Goal: Information Seeking & Learning: Learn about a topic

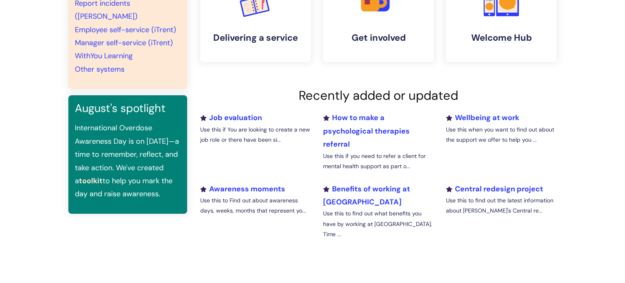
scroll to position [207, 0]
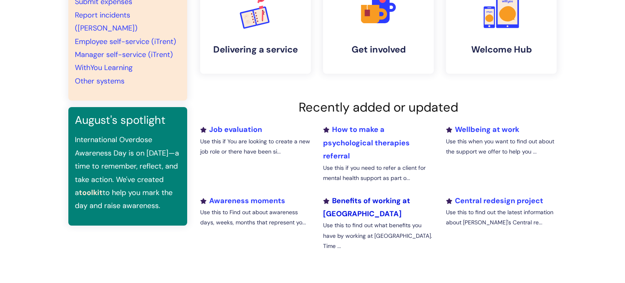
click at [364, 201] on link "Benefits of working at [GEOGRAPHIC_DATA]" at bounding box center [366, 207] width 87 height 23
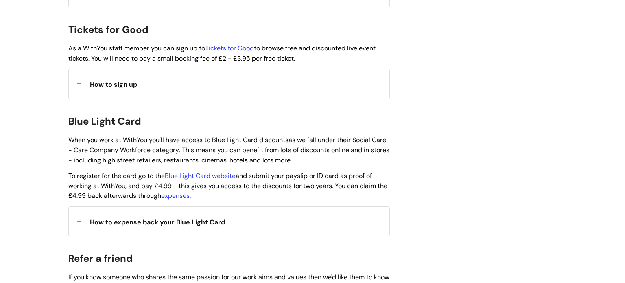
scroll to position [772, 0]
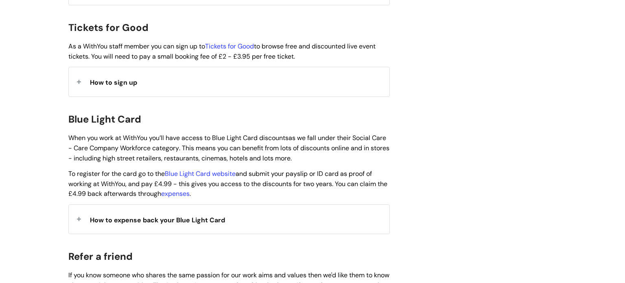
click at [242, 208] on div "How to expense back your Blue Light Card" at bounding box center [229, 219] width 321 height 29
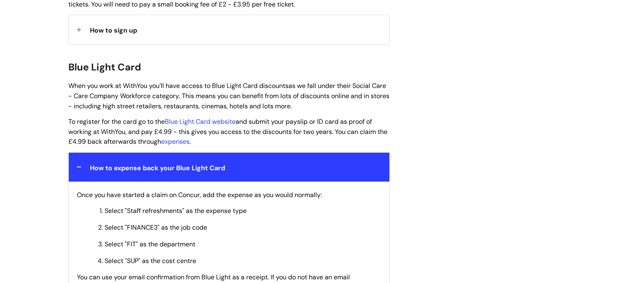
scroll to position [820, 0]
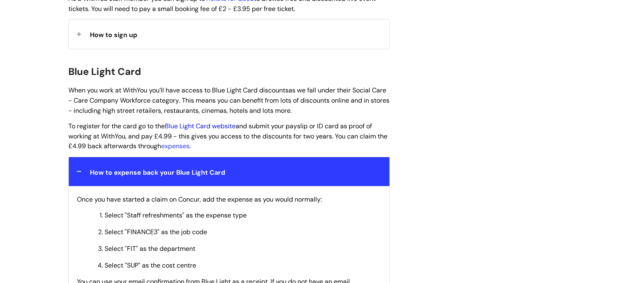
click at [227, 122] on link "Blue Light Card website" at bounding box center [200, 126] width 71 height 9
